Goal: Book appointment/travel/reservation

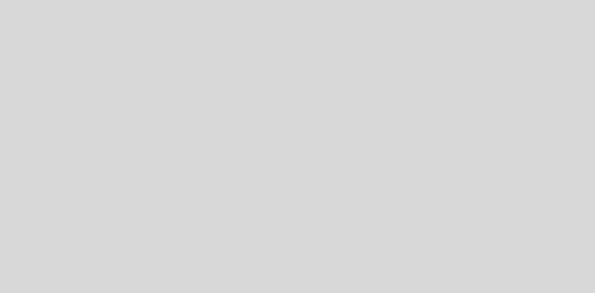
select select "pt"
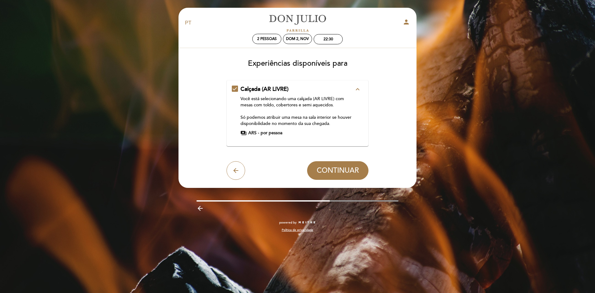
click at [261, 130] on span "por pessoa" at bounding box center [272, 133] width 22 height 6
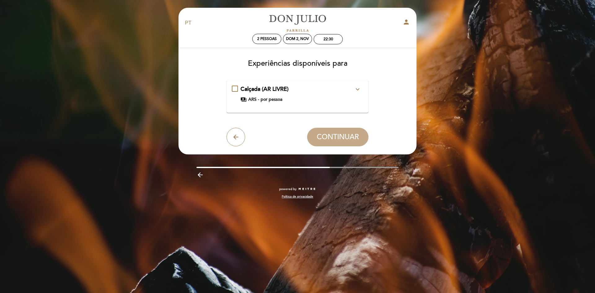
click at [263, 100] on span "por pessoa" at bounding box center [272, 99] width 22 height 6
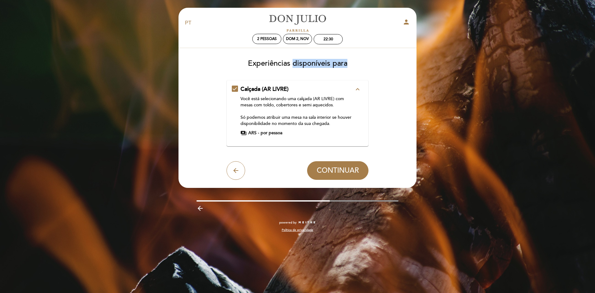
drag, startPoint x: 326, startPoint y: 63, endPoint x: 367, endPoint y: 67, distance: 42.1
click at [363, 67] on h3 "Experiências disponíveis para" at bounding box center [297, 61] width 229 height 13
click at [367, 67] on h3 "Experiências disponíveis para" at bounding box center [297, 61] width 229 height 13
click at [234, 172] on icon "arrow_back" at bounding box center [235, 170] width 7 height 7
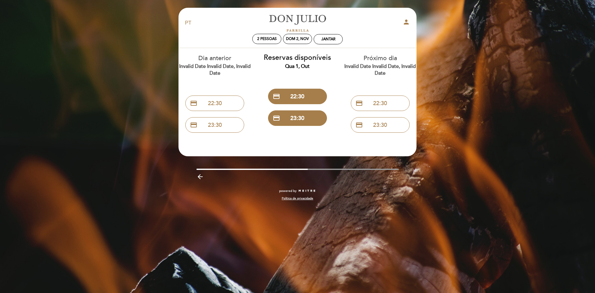
click at [202, 178] on icon "arrow_backward" at bounding box center [199, 176] width 7 height 7
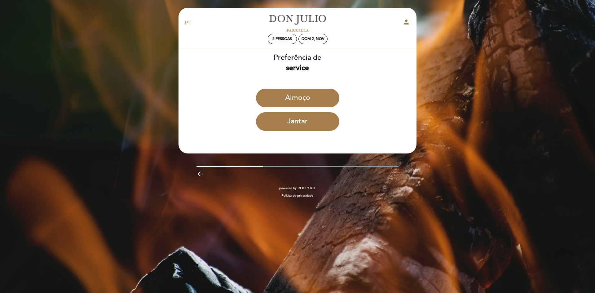
click at [199, 171] on icon "arrow_backward" at bounding box center [199, 173] width 7 height 7
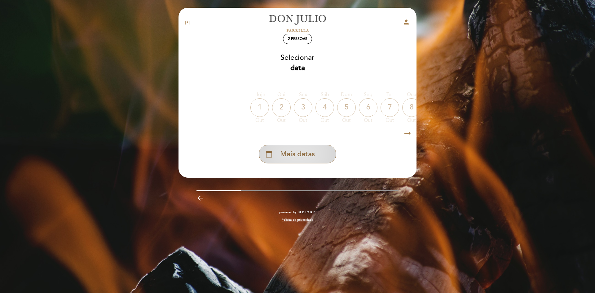
click at [303, 156] on span "Mais datas" at bounding box center [297, 154] width 35 height 10
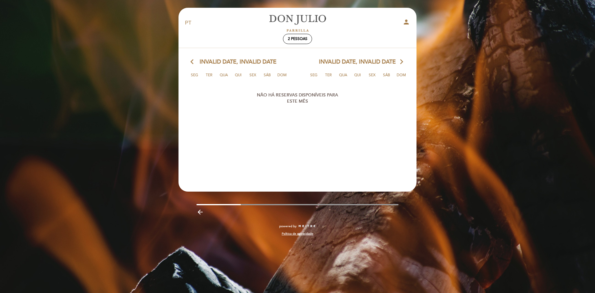
click at [381, 57] on section "arrow_back_ios Invalid date, Invalid date arrow_forward_ios Seg Ter Qua Qui Sex…" at bounding box center [297, 112] width 239 height 129
click at [292, 38] on span "2 pessoas" at bounding box center [298, 39] width 20 height 5
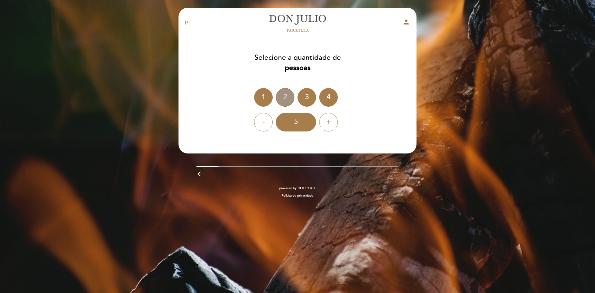
click at [285, 93] on div "2" at bounding box center [285, 97] width 19 height 19
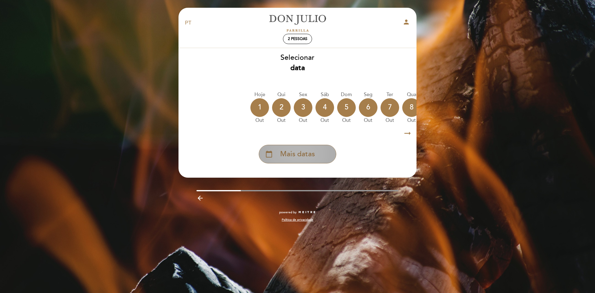
click at [274, 156] on div "calendar_today Mais datas" at bounding box center [297, 154] width 77 height 19
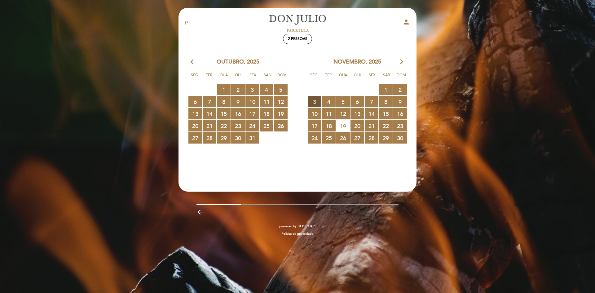
click at [313, 100] on span "3 RESERVAS DISPONÍVEIS" at bounding box center [315, 101] width 14 height 11
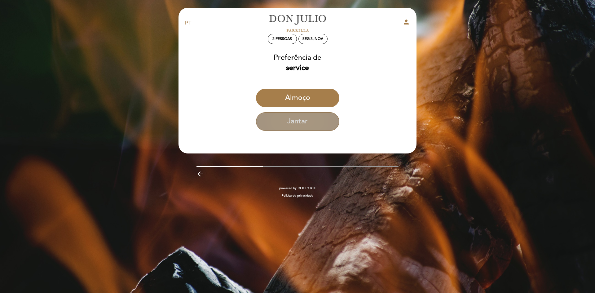
click at [306, 122] on button "Jantar" at bounding box center [297, 121] width 83 height 19
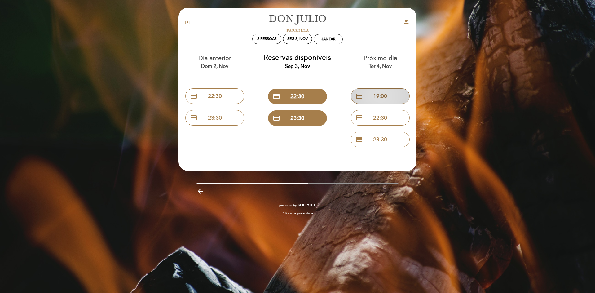
click at [387, 97] on button "credit_card 19:00" at bounding box center [380, 95] width 59 height 15
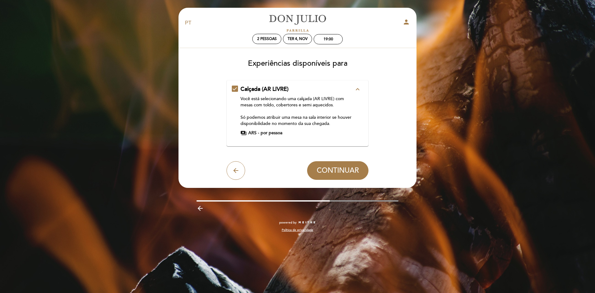
click at [360, 91] on icon "expand_less" at bounding box center [357, 89] width 7 height 7
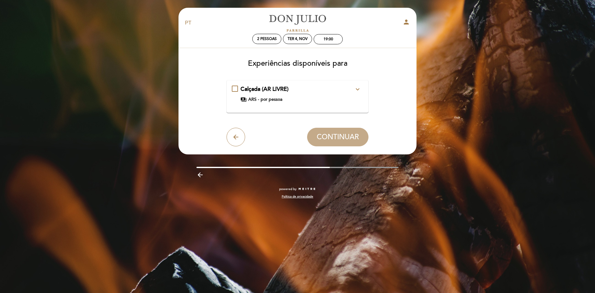
click at [358, 92] on icon "expand_more" at bounding box center [357, 89] width 7 height 7
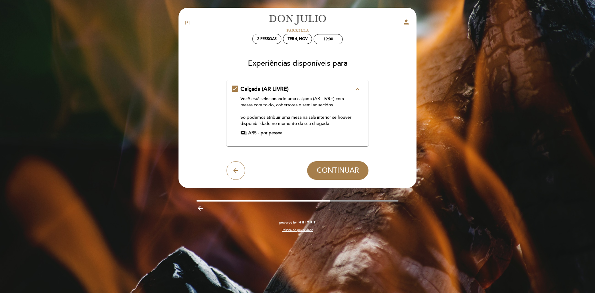
click at [355, 84] on div "Calçada (AR LIVRE) expand_less Você está selecionando uma calçada (AR LIVRE) co…" at bounding box center [297, 113] width 142 height 66
click at [234, 89] on div "Calçada (AR LIVRE) expand_less Você está selecionando uma calçada (AR LIVRE) co…" at bounding box center [298, 110] width 132 height 51
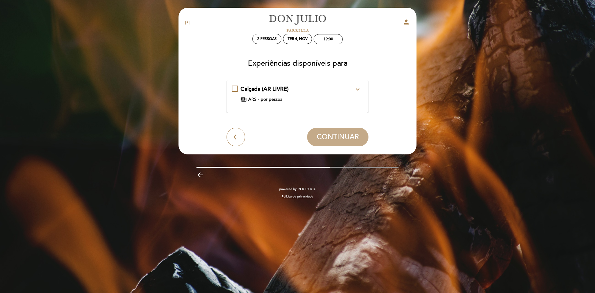
click at [235, 89] on div "Calçada (AR LIVRE) expand_more Você está selecionando uma calçada (AR LIVRE) co…" at bounding box center [298, 93] width 132 height 17
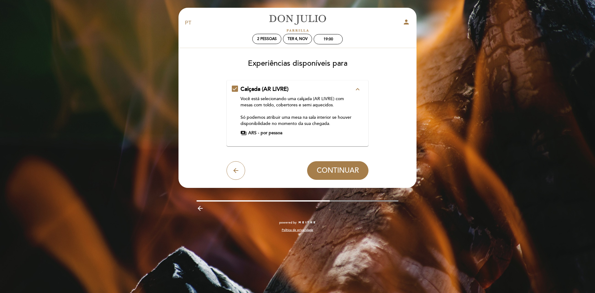
click at [264, 136] on div "Calçada (AR LIVRE) expand_less Você está selecionando uma calçada (AR LIVRE) co…" at bounding box center [298, 113] width 132 height 56
click at [266, 134] on span "por pessoa" at bounding box center [272, 133] width 22 height 6
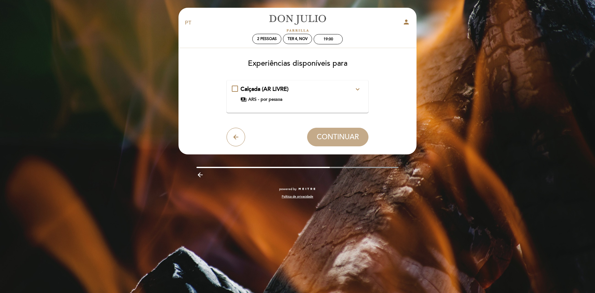
click at [252, 93] on div "Calçada (AR LIVRE) expand_more" at bounding box center [297, 89] width 114 height 8
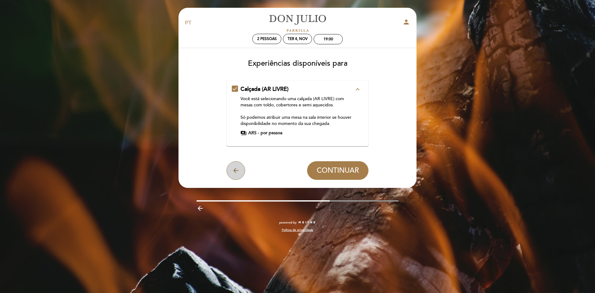
click at [240, 163] on button "arrow_back" at bounding box center [235, 170] width 19 height 19
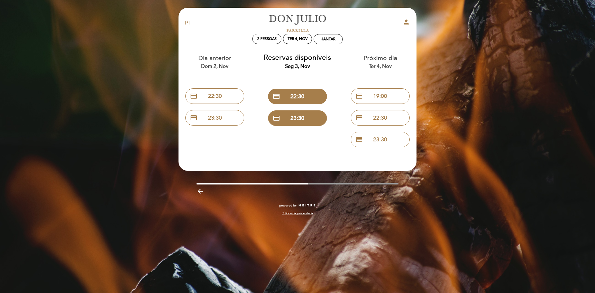
click at [199, 190] on icon "arrow_backward" at bounding box center [199, 190] width 7 height 7
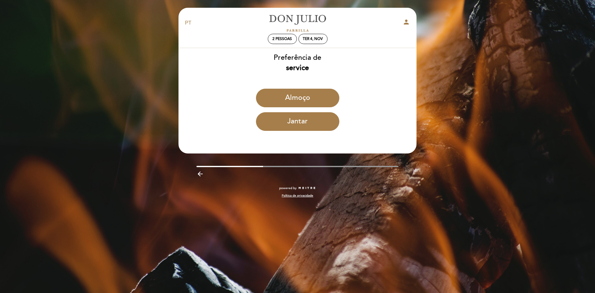
click at [200, 174] on icon "arrow_backward" at bounding box center [199, 173] width 7 height 7
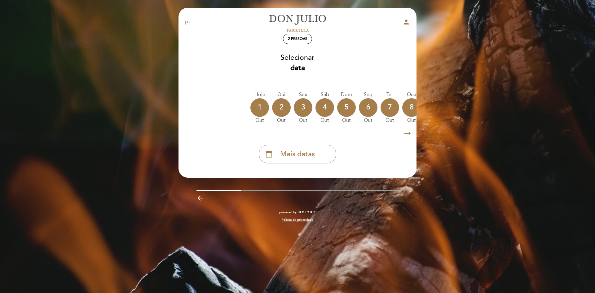
click at [200, 200] on icon "arrow_backward" at bounding box center [199, 197] width 7 height 7
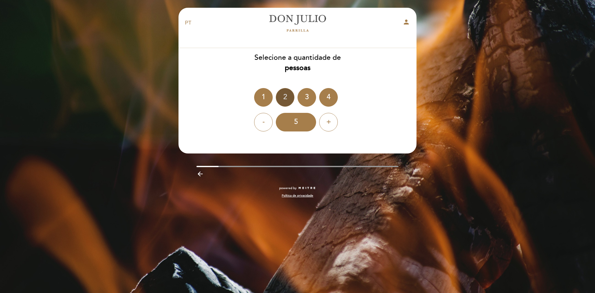
click at [284, 97] on div "2" at bounding box center [285, 97] width 19 height 19
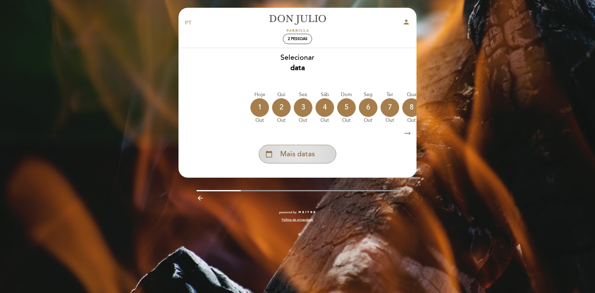
click at [294, 159] on span "Mais datas" at bounding box center [297, 154] width 35 height 10
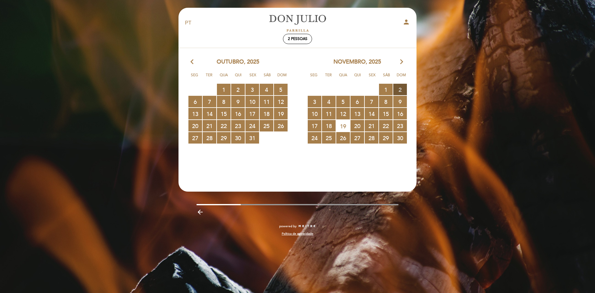
click at [400, 88] on span "2 RESERVAS DISPONÍVEIS" at bounding box center [400, 89] width 14 height 11
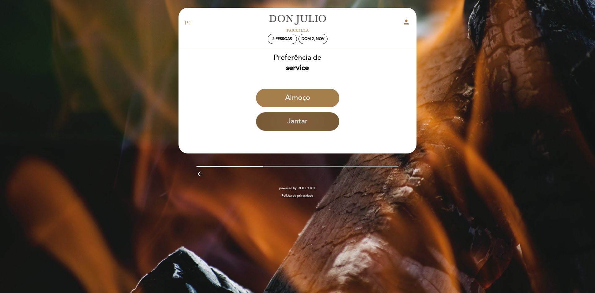
click at [300, 126] on button "Jantar" at bounding box center [297, 121] width 83 height 19
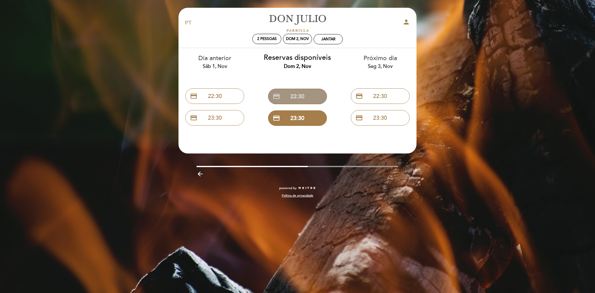
click at [291, 94] on button "credit_card 22:30" at bounding box center [297, 96] width 59 height 15
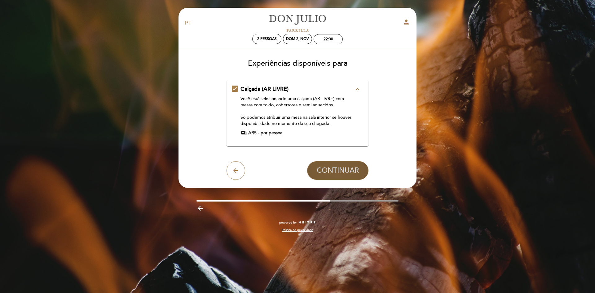
click at [341, 167] on span "CONTINUAR" at bounding box center [338, 170] width 42 height 9
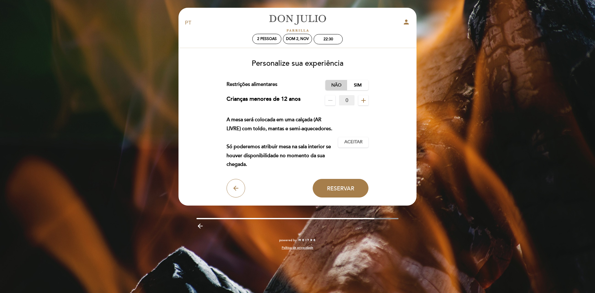
click at [341, 83] on label "Não" at bounding box center [336, 85] width 22 height 10
click at [354, 143] on span "Aceitar" at bounding box center [353, 142] width 18 height 7
click at [349, 186] on span "Reservar" at bounding box center [340, 188] width 27 height 7
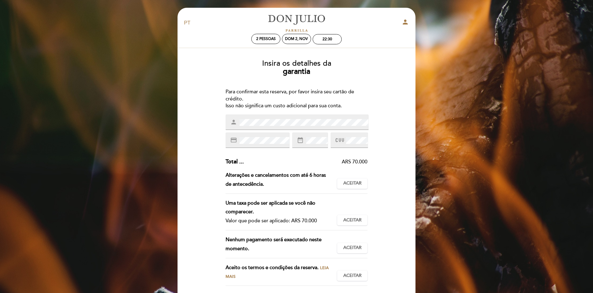
scroll to position [31, 0]
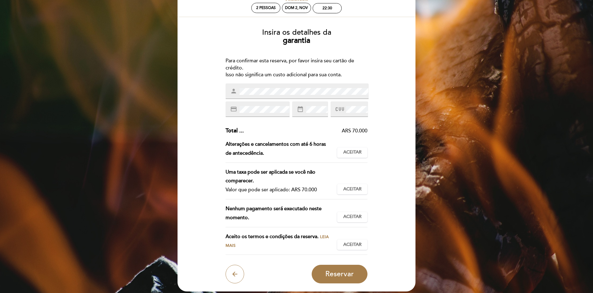
click at [246, 136] on div "Subtotal : ARS 70.000 Taxa de serviço : ARS 0 (0%) Imposto : ARS 0 (0%) Total .…" at bounding box center [297, 177] width 142 height 100
drag, startPoint x: 353, startPoint y: 131, endPoint x: 368, endPoint y: 130, distance: 15.2
click at [368, 130] on div "Insira os detalhes da [GEOGRAPHIC_DATA] Para confirmar esta reserva, por favor …" at bounding box center [296, 154] width 229 height 260
drag, startPoint x: 300, startPoint y: 190, endPoint x: 303, endPoint y: 189, distance: 3.3
click at [301, 189] on div "Valor que pode ser aplicado: ARS 70.000" at bounding box center [279, 189] width 107 height 9
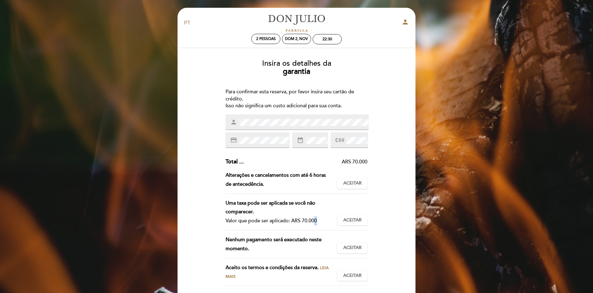
scroll to position [80, 0]
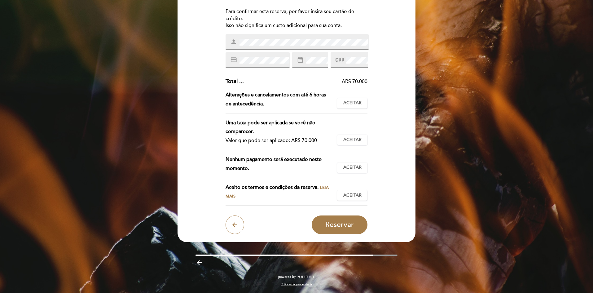
click at [323, 187] on span "Leia mais" at bounding box center [277, 192] width 103 height 14
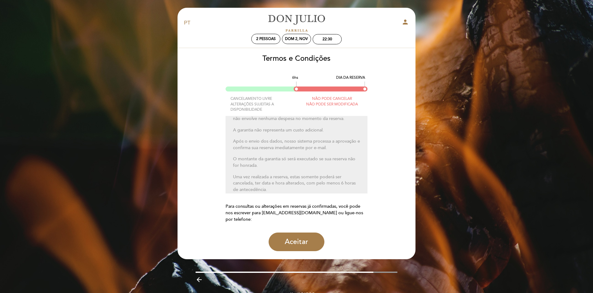
scroll to position [0, 0]
drag, startPoint x: 235, startPoint y: 97, endPoint x: 277, endPoint y: 108, distance: 43.5
click at [277, 108] on div "CANCELAMENTO LIVRE ALTERAÇÕES SUJEITAS A DISPONIBILIDADE" at bounding box center [261, 104] width 71 height 16
click at [198, 279] on icon "arrow_backward" at bounding box center [199, 279] width 7 height 7
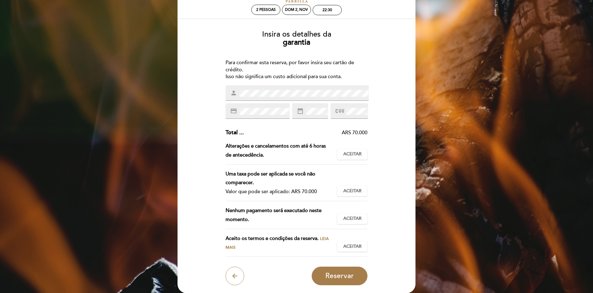
scroll to position [80, 0]
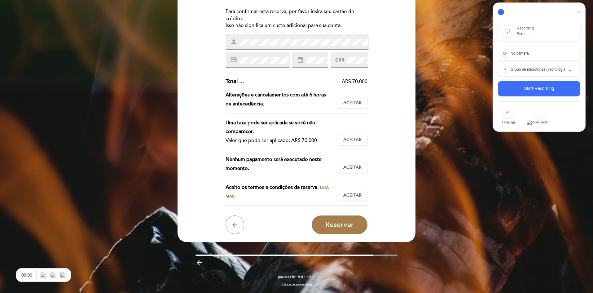
click at [534, 88] on button "Start Recording" at bounding box center [539, 88] width 82 height 15
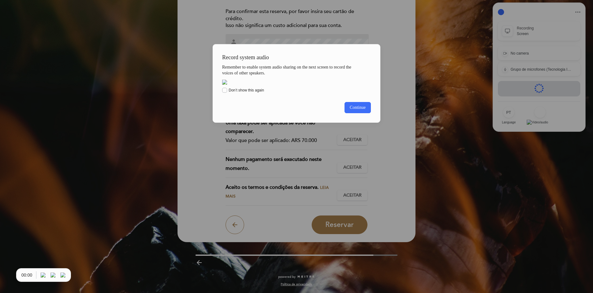
click at [366, 113] on button "Continue" at bounding box center [358, 107] width 26 height 11
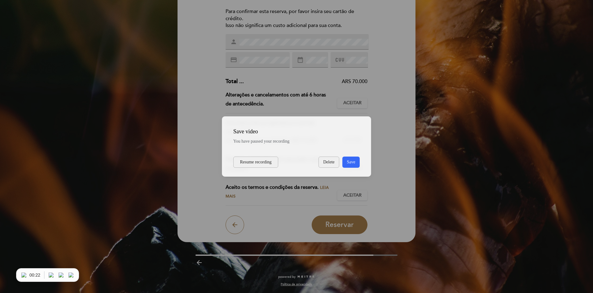
drag, startPoint x: 325, startPoint y: 157, endPoint x: 326, endPoint y: 161, distance: 3.7
click at [326, 159] on button "Delete" at bounding box center [329, 161] width 21 height 11
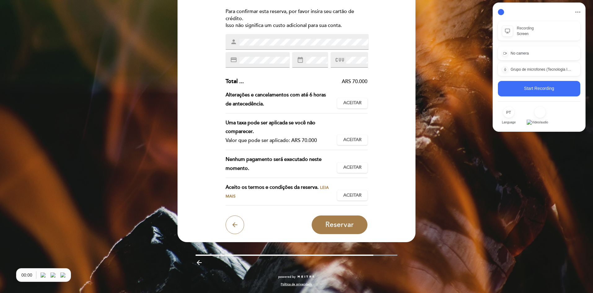
click at [547, 85] on button "Start Recording" at bounding box center [539, 88] width 82 height 15
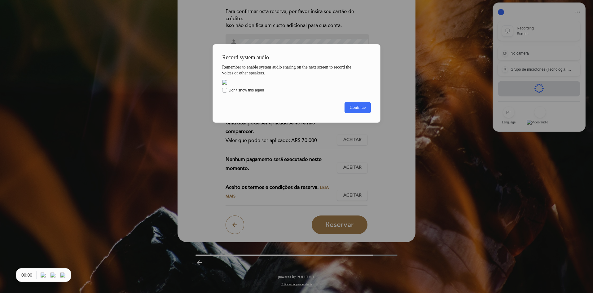
click at [361, 113] on button "Continue" at bounding box center [358, 107] width 26 height 11
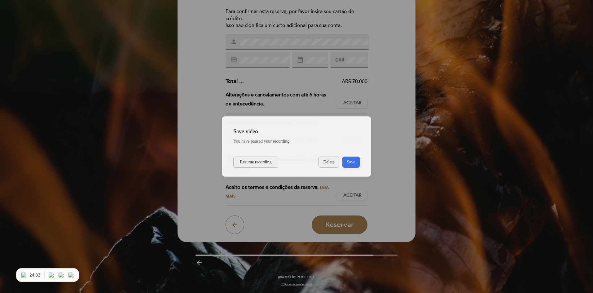
click at [352, 159] on button "Save" at bounding box center [350, 161] width 17 height 11
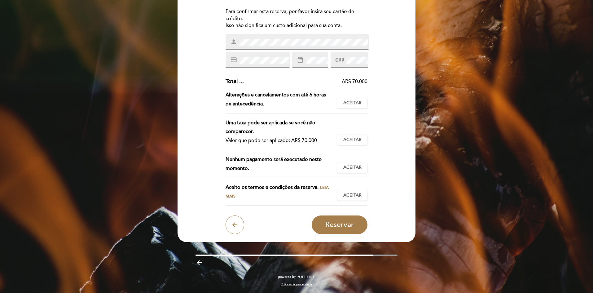
click at [327, 185] on div "Aceito os termos e condições da reserva. Leia mais" at bounding box center [282, 192] width 112 height 18
click at [323, 187] on span "Leia mais" at bounding box center [277, 192] width 103 height 14
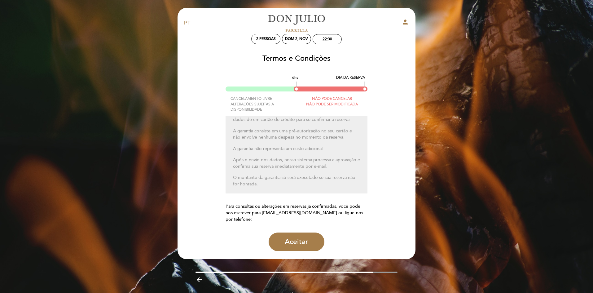
scroll to position [0, 0]
drag, startPoint x: 305, startPoint y: 146, endPoint x: 346, endPoint y: 151, distance: 41.8
click at [346, 151] on p "A garantia consiste em uma pré-autorização no seu cartão e não envolve nenhuma …" at bounding box center [296, 145] width 127 height 13
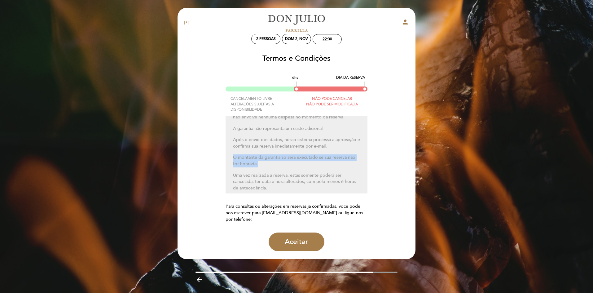
drag, startPoint x: 232, startPoint y: 157, endPoint x: 312, endPoint y: 163, distance: 80.2
click at [312, 163] on div "Se a sua reserva exigir uma garantia, será necessário informar os dados de um c…" at bounding box center [297, 154] width 142 height 77
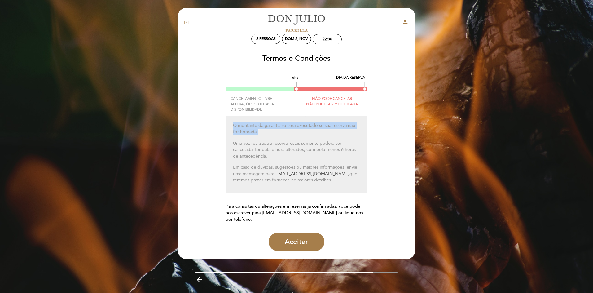
scroll to position [17, 0]
